Goal: Participate in discussion: Engage in conversation with other users on a specific topic

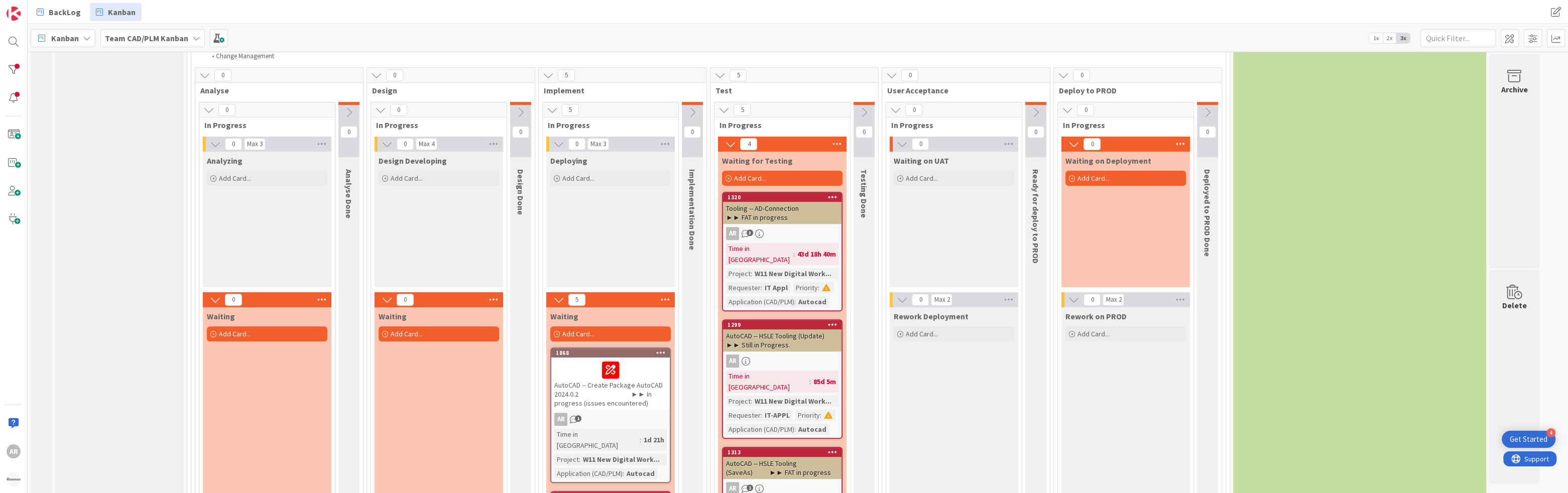
scroll to position [161, 0]
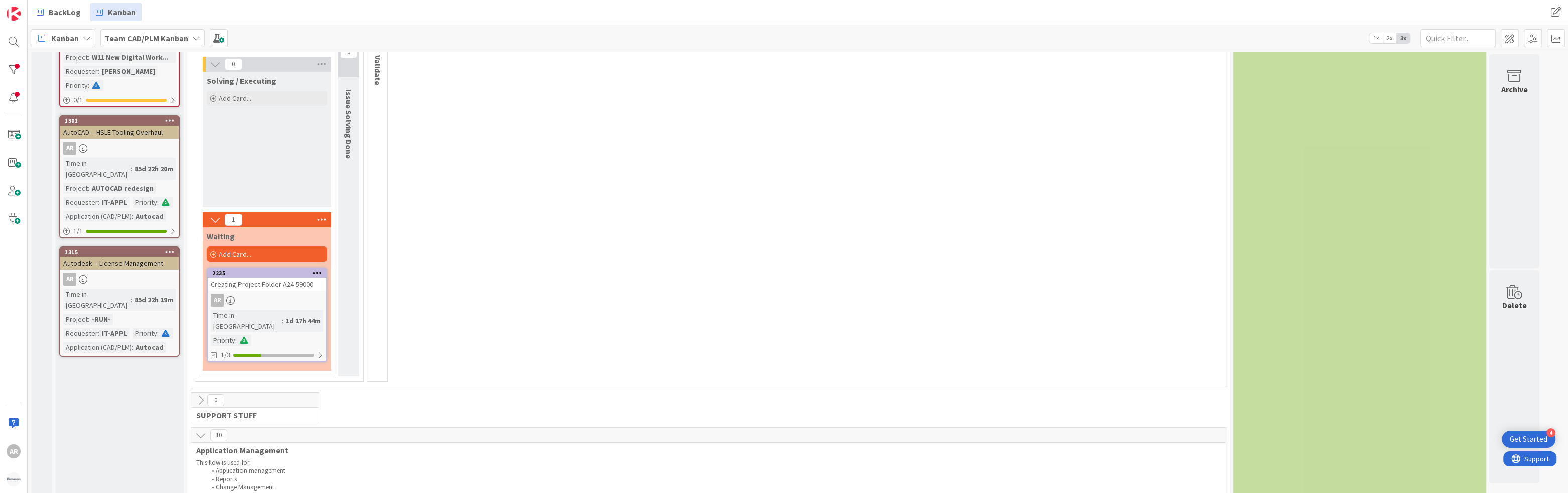
click at [260, 283] on div "Creating Project Folder A24-59000" at bounding box center [267, 284] width 119 height 13
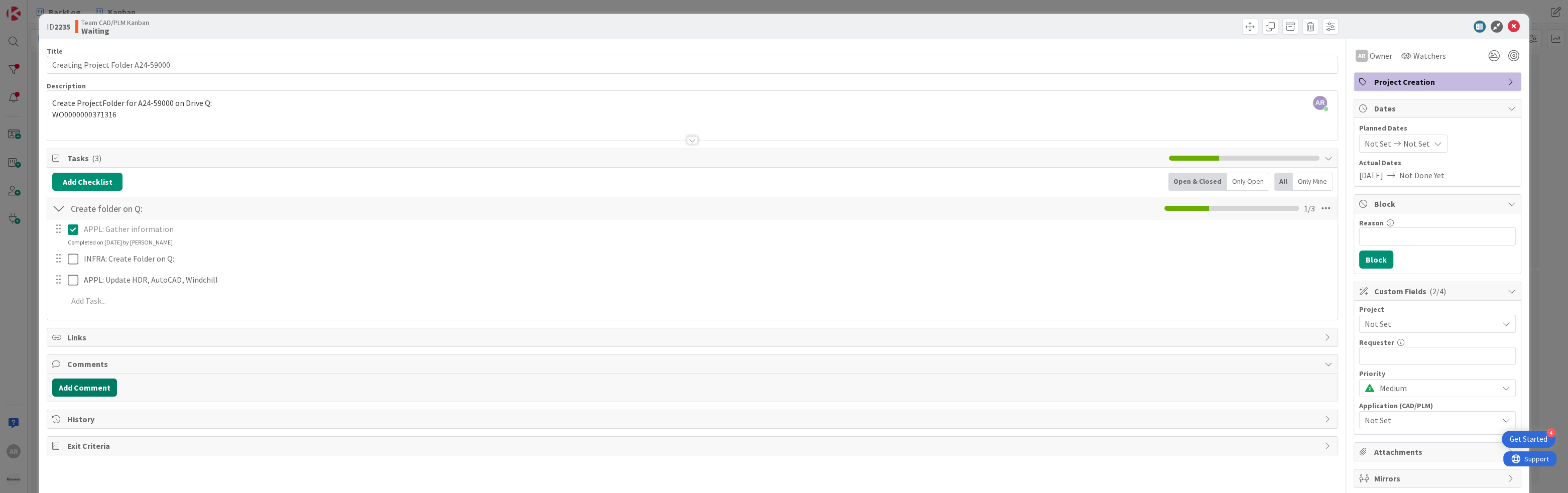
click at [90, 385] on button "Add Comment" at bounding box center [84, 387] width 65 height 18
click at [134, 396] on p at bounding box center [692, 398] width 1271 height 12
click at [110, 397] on p "Waited from" at bounding box center [692, 398] width 1271 height 12
click at [695, 436] on button "Cancel" at bounding box center [1314, 438] width 32 height 12
click at [695, 24] on icon at bounding box center [1514, 26] width 12 height 12
